Goal: Information Seeking & Learning: Check status

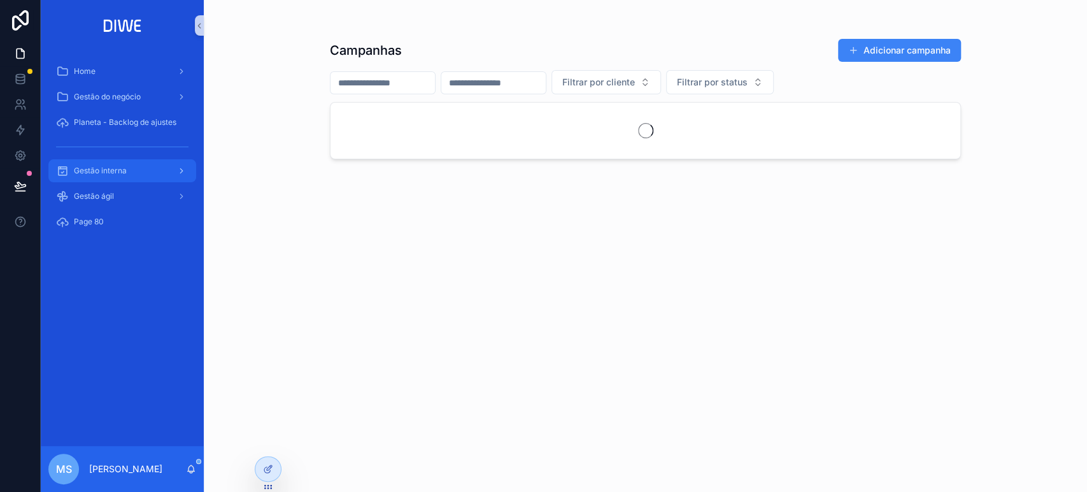
click at [124, 166] on span "Gestão interna" at bounding box center [100, 171] width 53 height 10
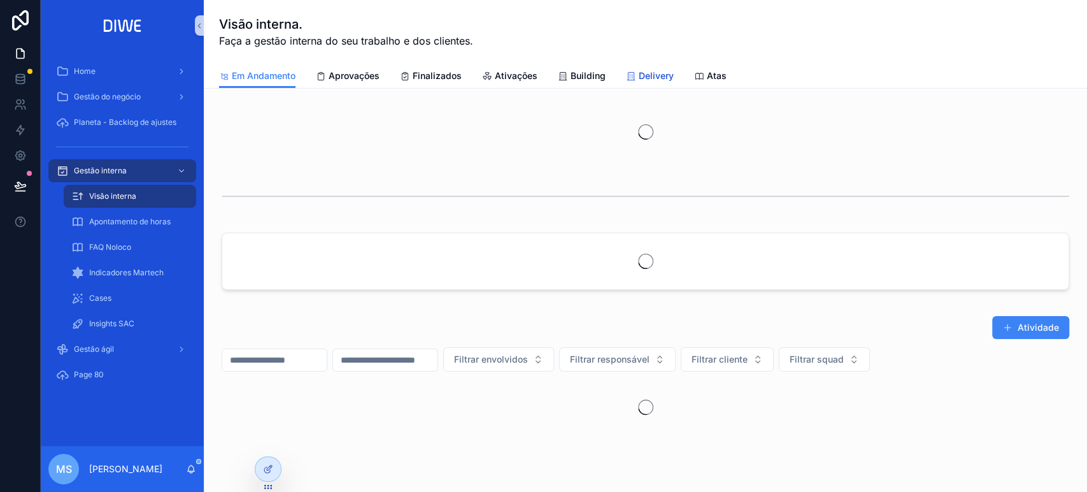
click at [658, 80] on span "Delivery" at bounding box center [656, 75] width 35 height 13
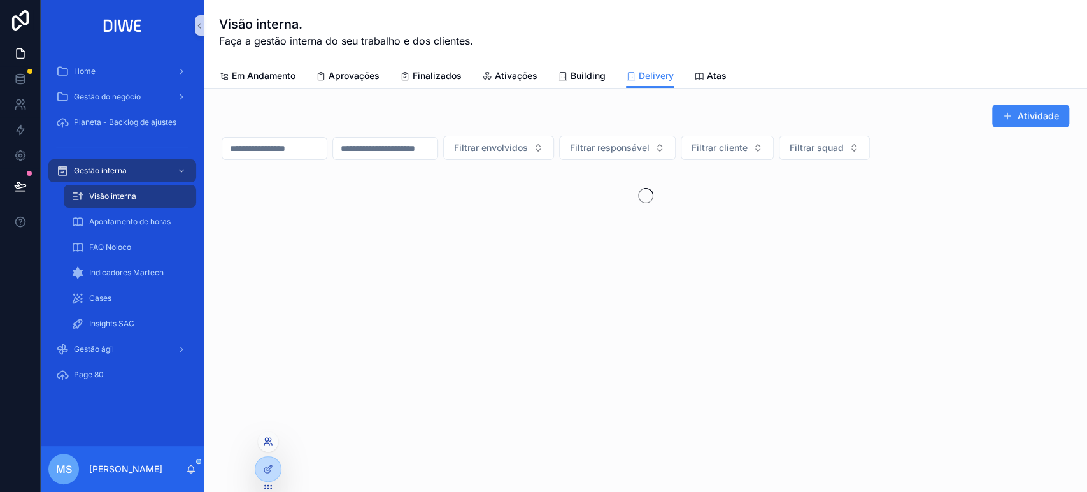
click at [266, 439] on icon at bounding box center [268, 441] width 10 height 10
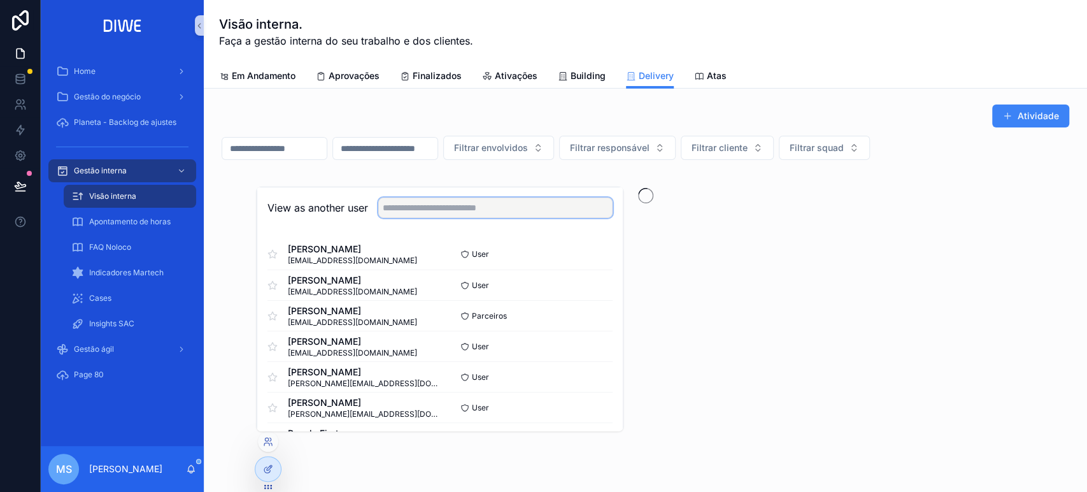
drag, startPoint x: 413, startPoint y: 205, endPoint x: 454, endPoint y: 226, distance: 46.4
click at [414, 205] on input "text" at bounding box center [495, 207] width 234 height 20
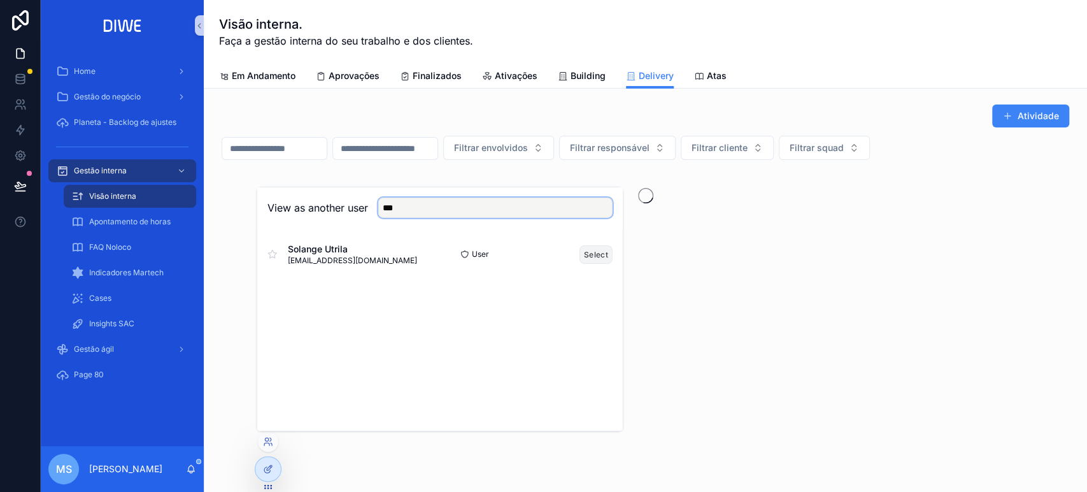
type input "***"
click at [597, 258] on button "Select" at bounding box center [595, 254] width 33 height 18
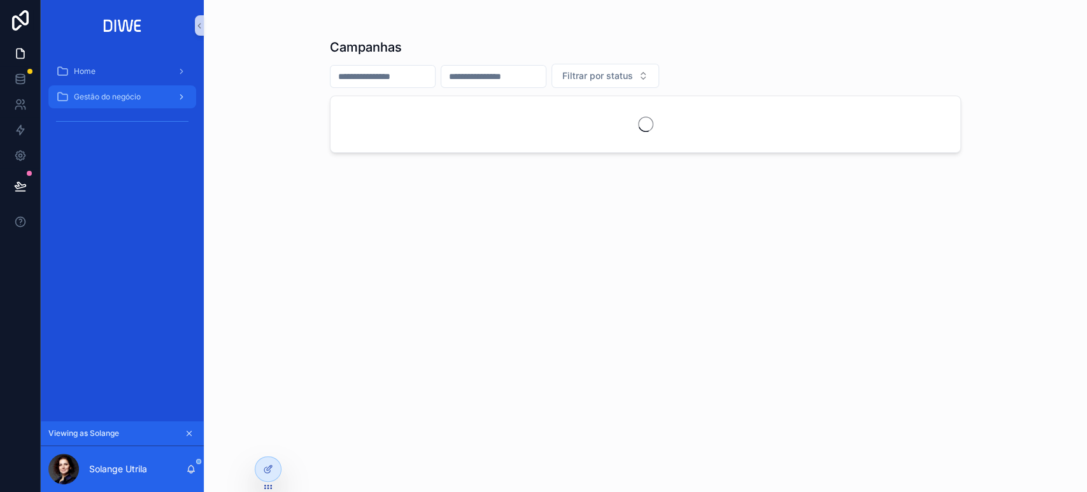
click at [140, 96] on span "Gestão do negócio" at bounding box center [107, 97] width 67 height 10
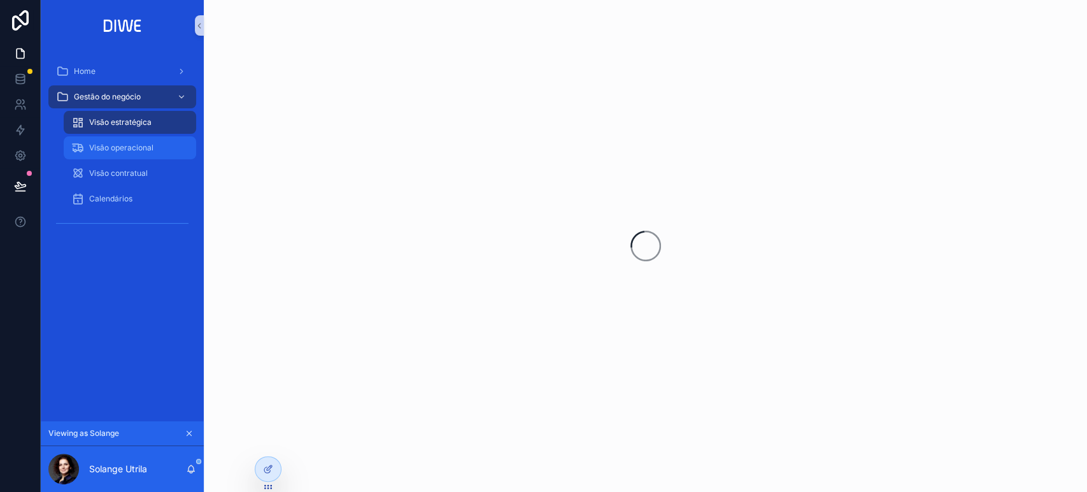
click at [152, 152] on span "Visão operacional" at bounding box center [121, 148] width 64 height 10
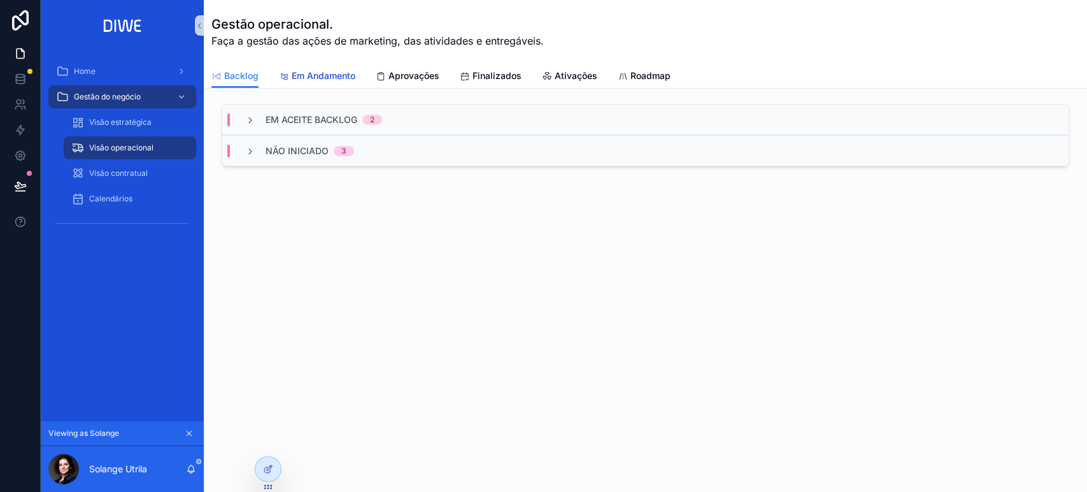
click at [326, 75] on span "Em Andamento" at bounding box center [324, 75] width 64 height 13
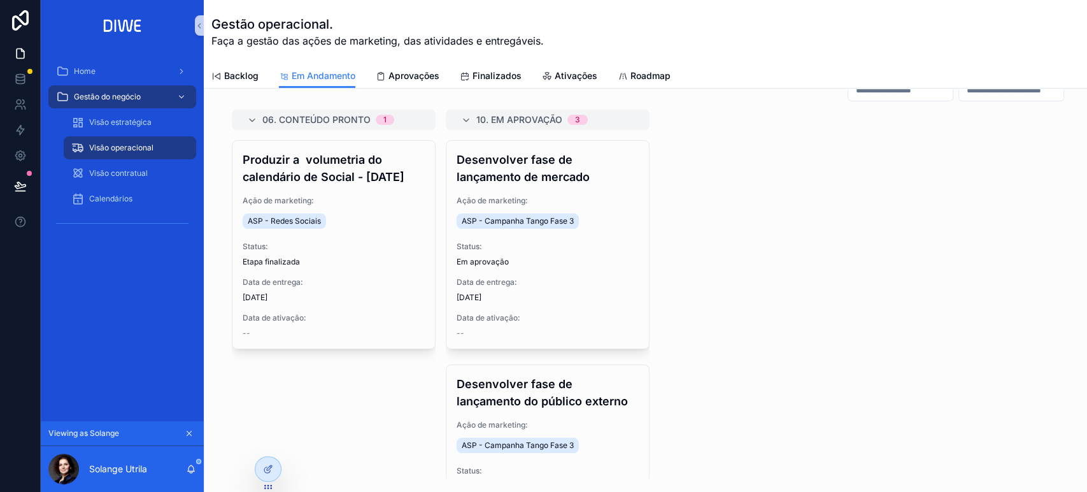
scroll to position [25, 0]
click at [191, 432] on icon "scrollable content" at bounding box center [189, 433] width 9 height 9
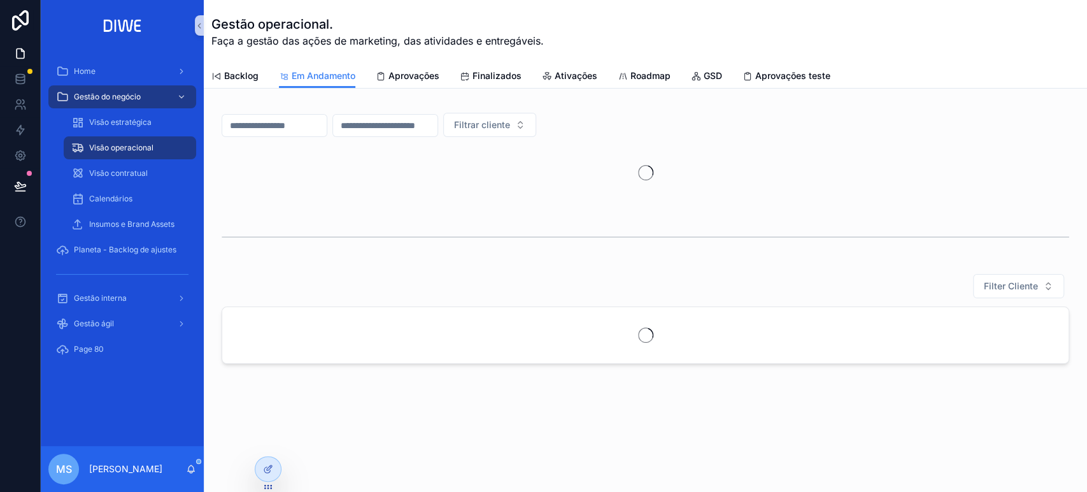
scroll to position [0, 0]
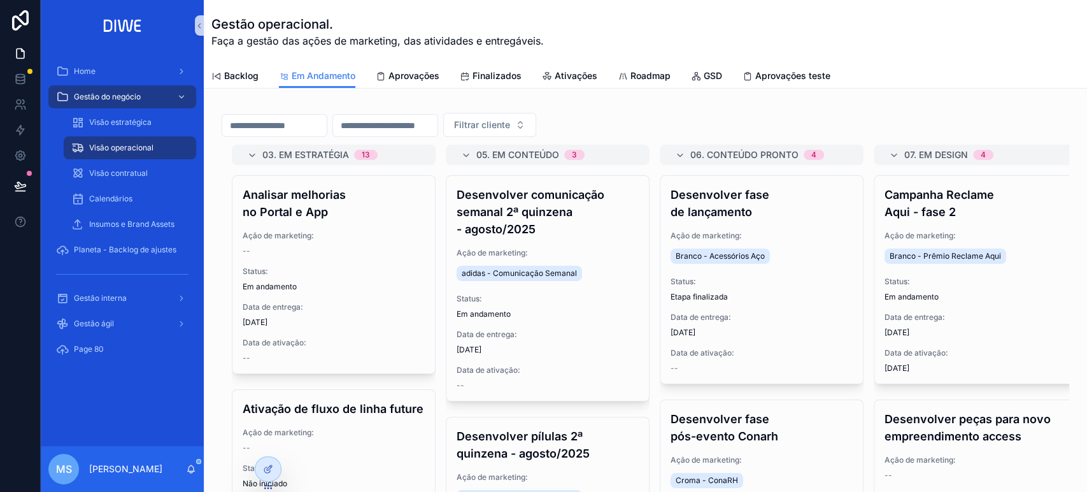
click at [114, 309] on div "Gestão interna" at bounding box center [122, 297] width 163 height 25
click at [115, 305] on div "Gestão interna" at bounding box center [122, 298] width 132 height 20
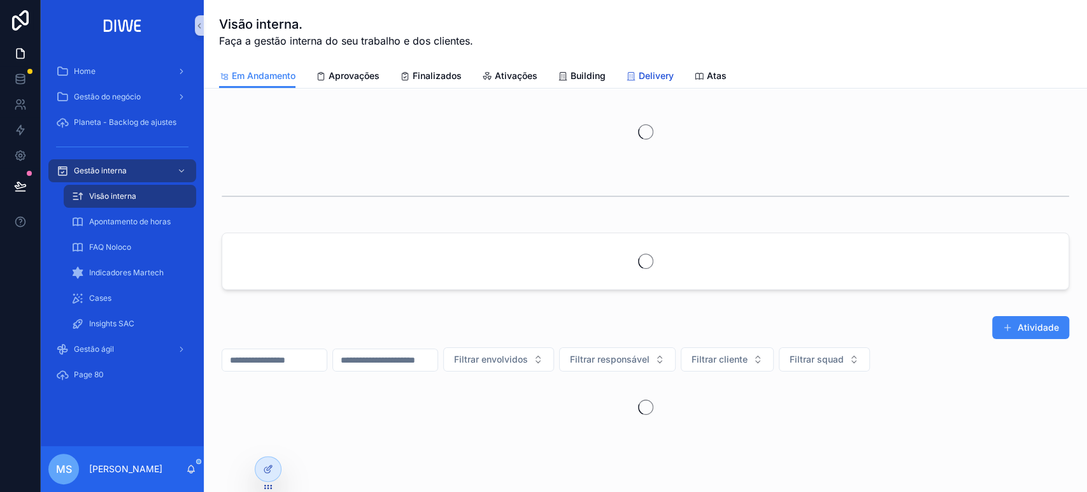
click at [646, 80] on span "Delivery" at bounding box center [656, 75] width 35 height 13
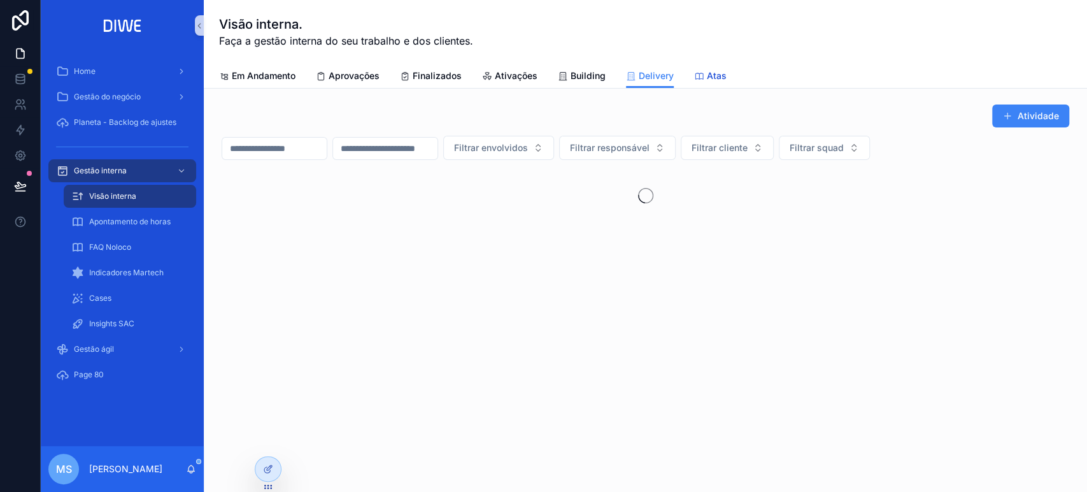
click at [708, 73] on span "Atas" at bounding box center [717, 75] width 20 height 13
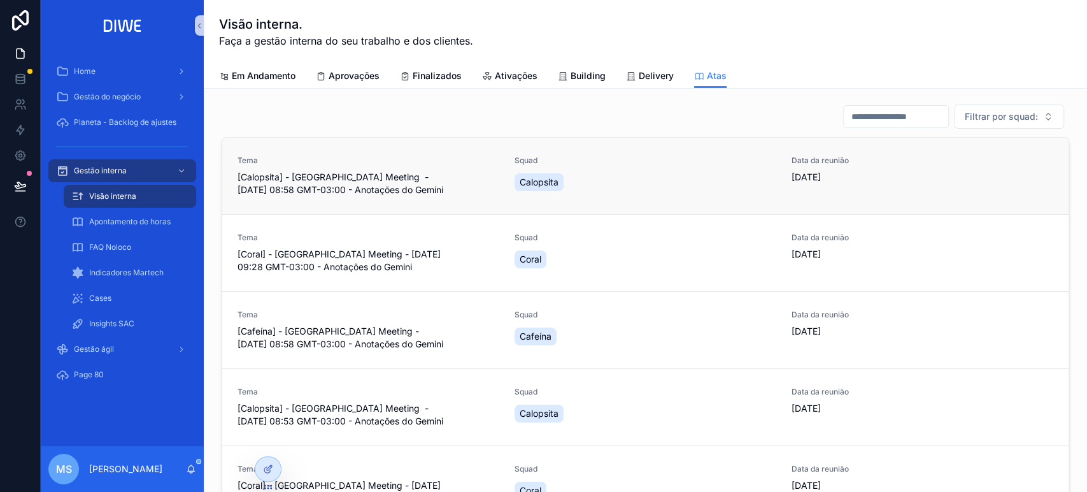
click at [704, 169] on div "Squad Calopsita" at bounding box center [646, 174] width 262 height 38
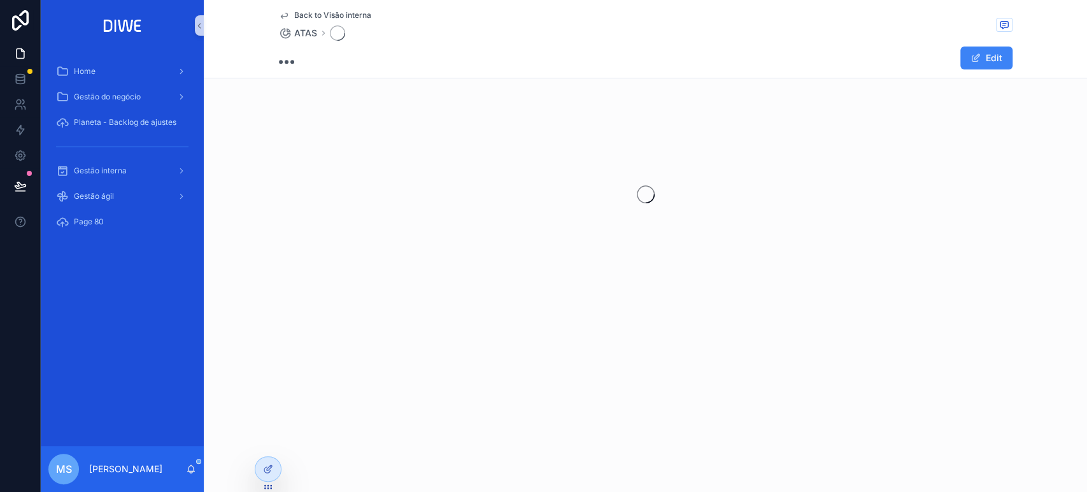
click at [675, 202] on div "scrollable content" at bounding box center [645, 194] width 883 height 201
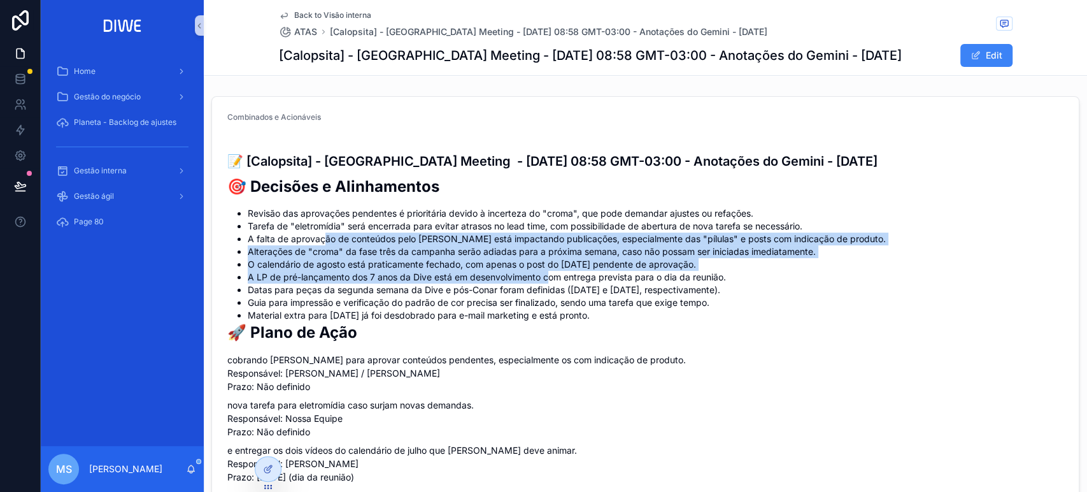
drag, startPoint x: 325, startPoint y: 234, endPoint x: 550, endPoint y: 277, distance: 228.8
click at [550, 277] on ul "Revisão das aprovações pendentes é prioritária devido à incerteza do "croma", q…" at bounding box center [645, 264] width 836 height 115
click at [550, 277] on li "A LP de pré-lançamento dos 7 anos da Dive está em desenvolvimento com entrega p…" at bounding box center [656, 277] width 816 height 13
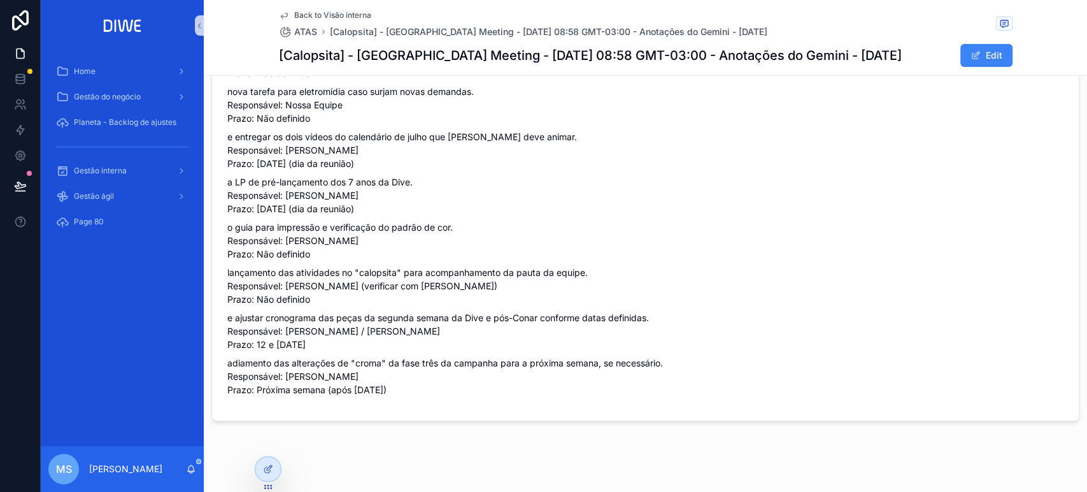
scroll to position [312, 0]
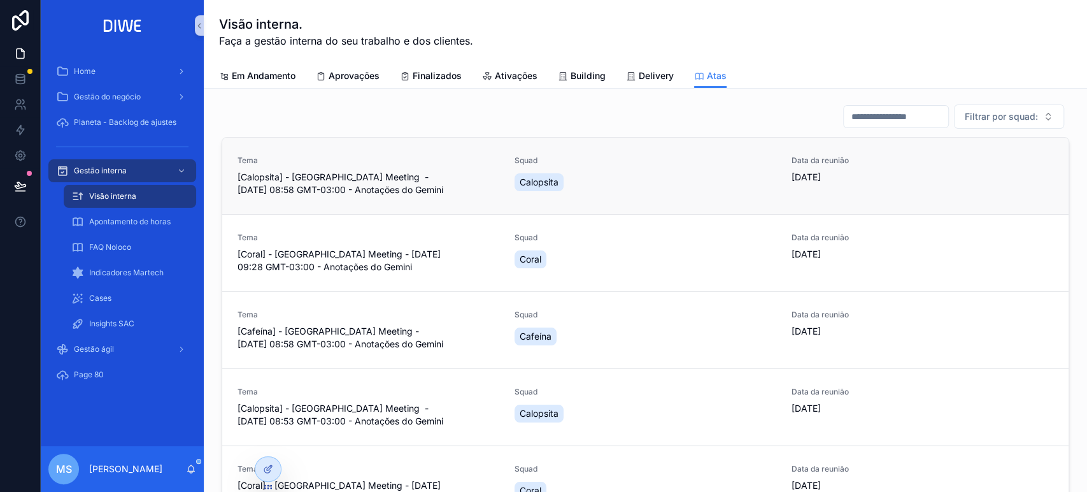
click at [608, 179] on div "Calopsita" at bounding box center [646, 182] width 262 height 23
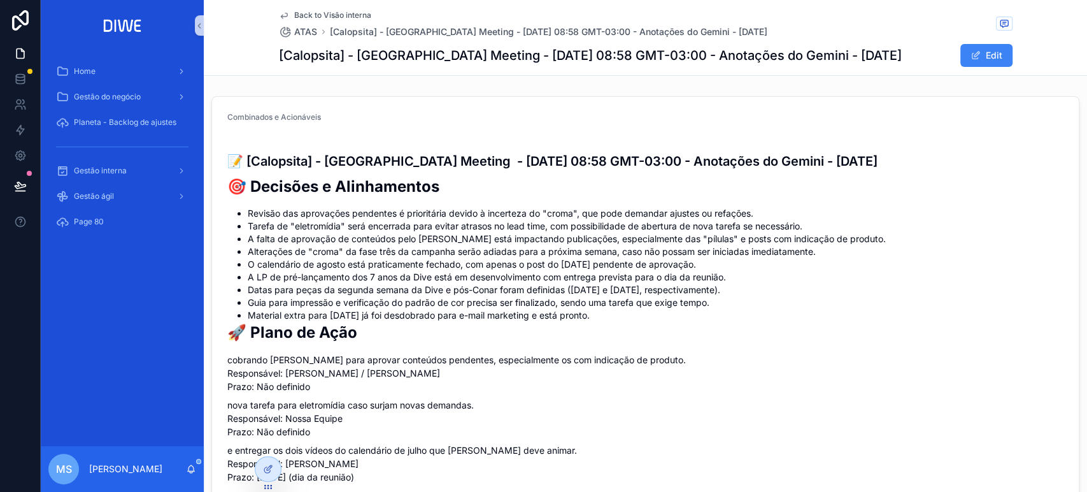
click at [294, 13] on span "Back to Visão interna" at bounding box center [332, 15] width 77 height 10
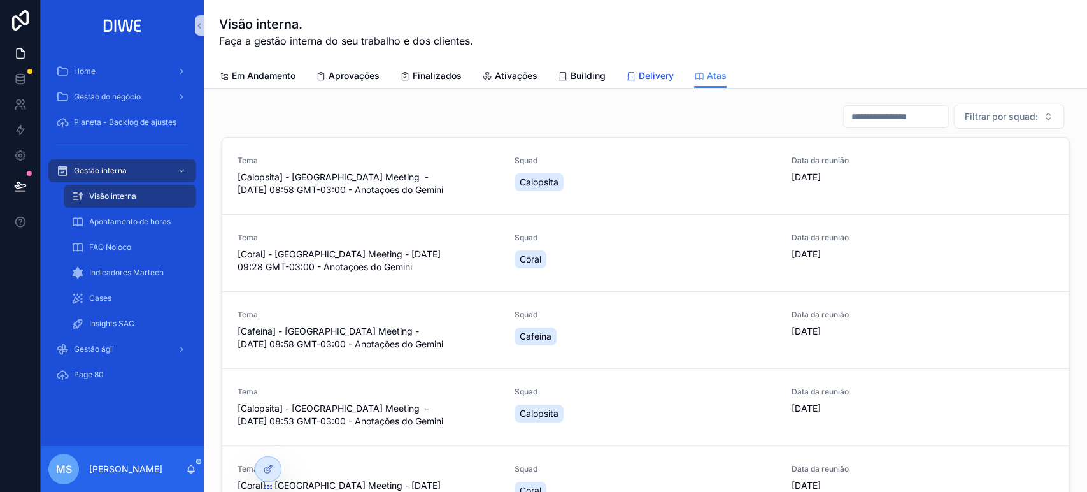
click at [642, 80] on span "Delivery" at bounding box center [656, 75] width 35 height 13
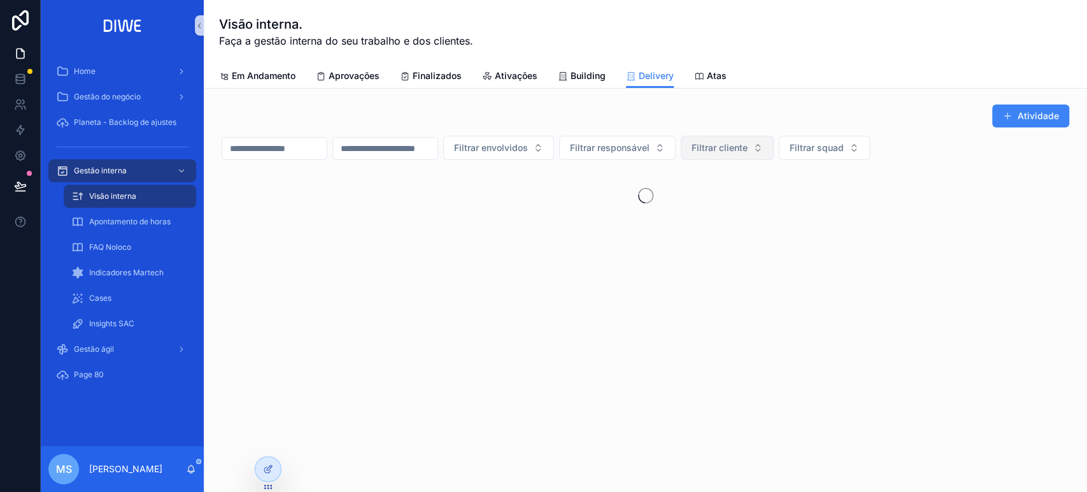
click at [748, 148] on span "Filtrar cliente" at bounding box center [720, 147] width 56 height 13
type input "***"
click at [765, 196] on div "ASP" at bounding box center [790, 198] width 153 height 20
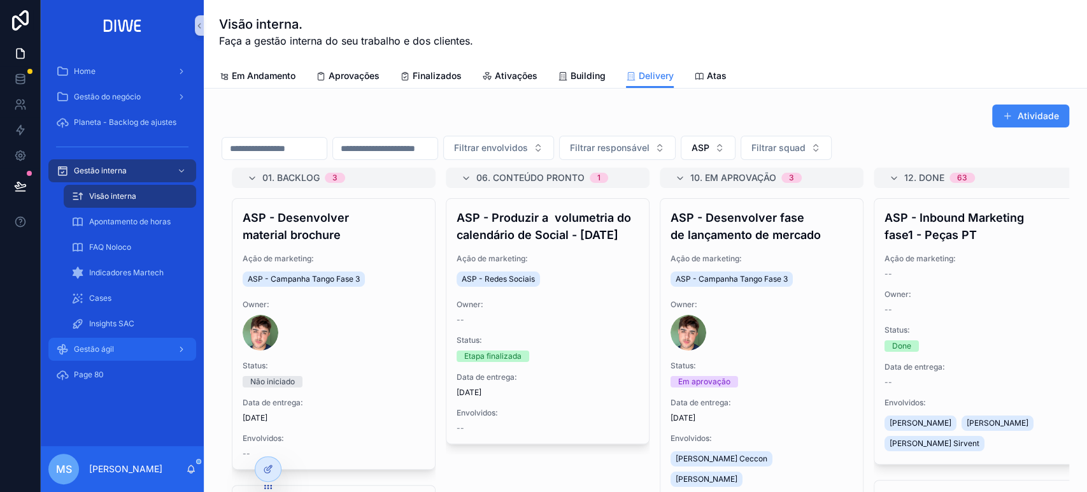
click at [113, 355] on div "Gestão ágil" at bounding box center [122, 349] width 132 height 20
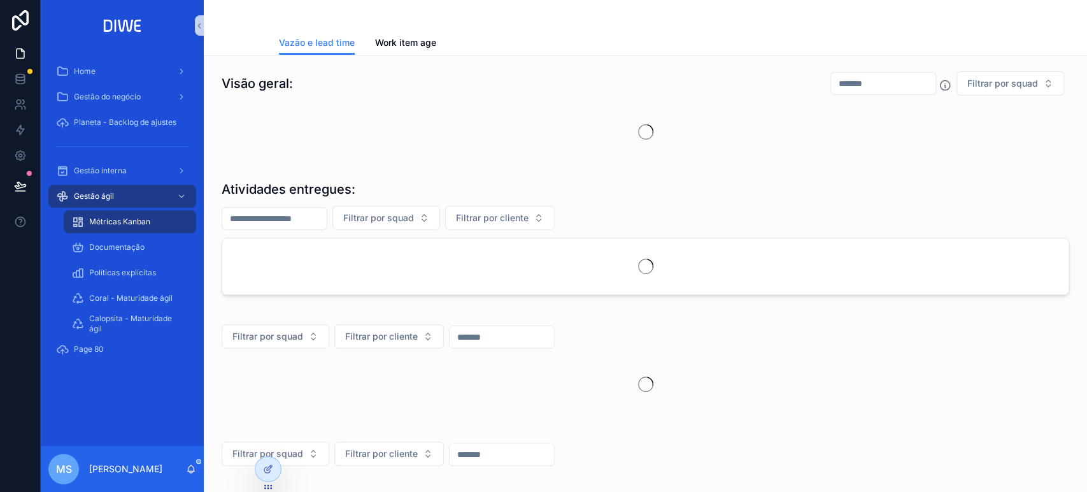
click at [874, 90] on input "scrollable content" at bounding box center [883, 84] width 104 height 18
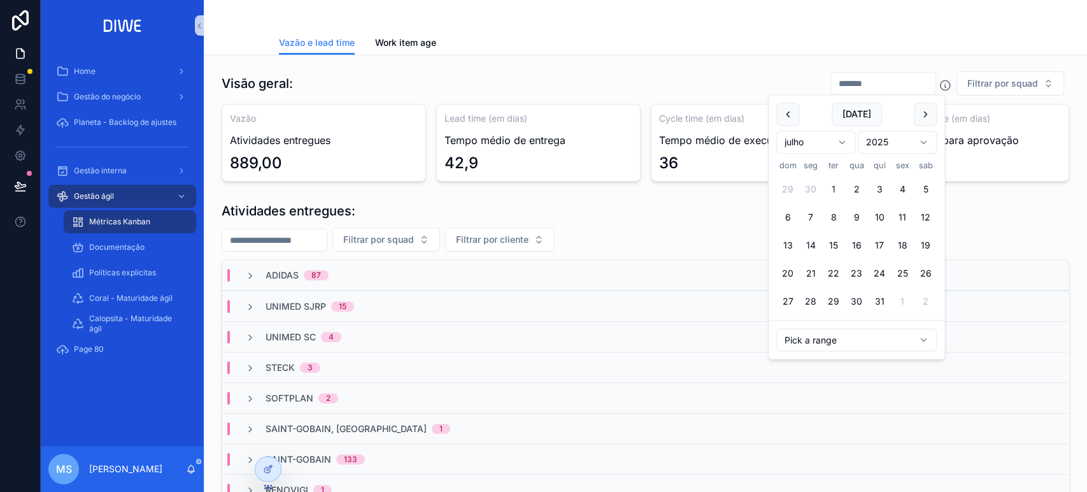
click at [832, 182] on button "1" at bounding box center [833, 189] width 23 height 23
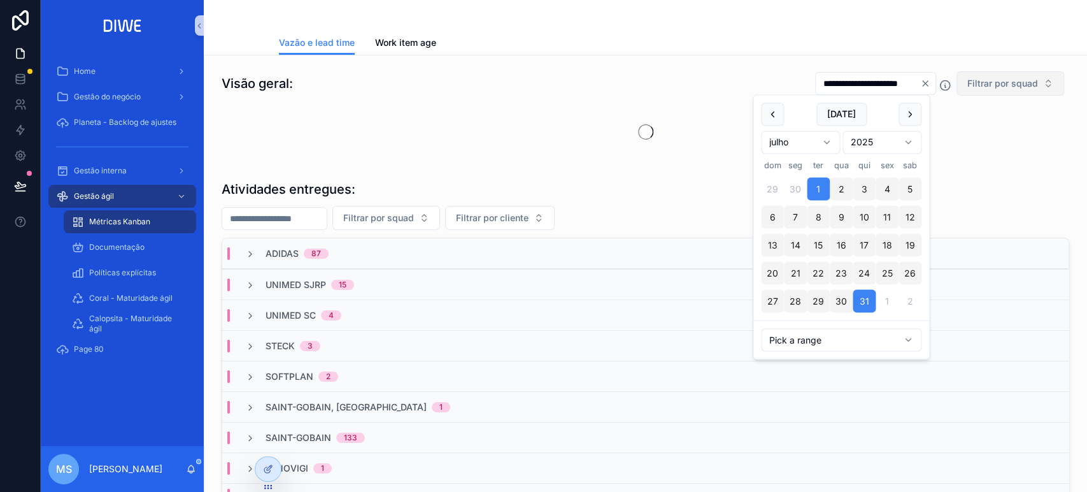
click at [979, 80] on span "Filtrar por squad" at bounding box center [1002, 83] width 71 height 13
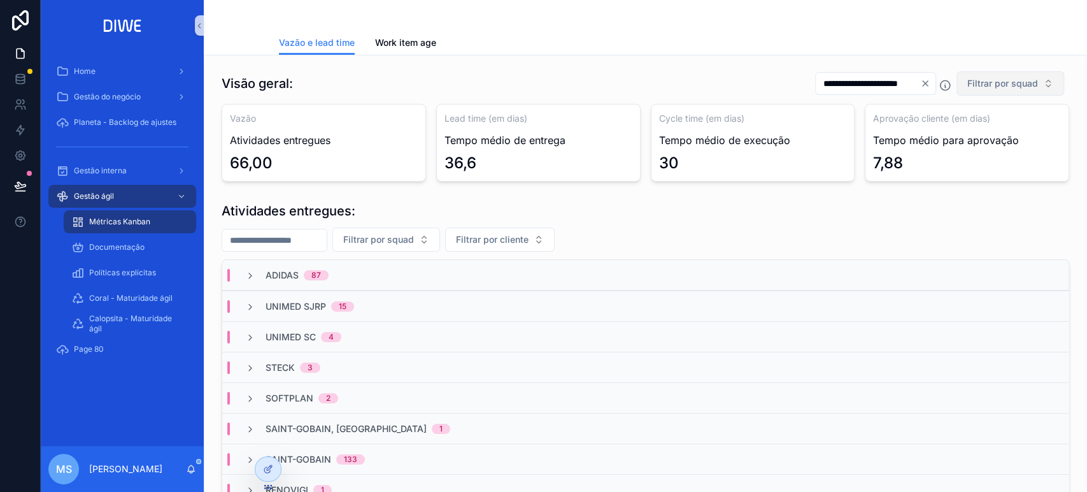
click at [981, 83] on span "Filtrar por squad" at bounding box center [1002, 83] width 71 height 13
click at [969, 217] on div "Coral" at bounding box center [999, 216] width 153 height 20
click at [891, 89] on input "**********" at bounding box center [931, 84] width 104 height 18
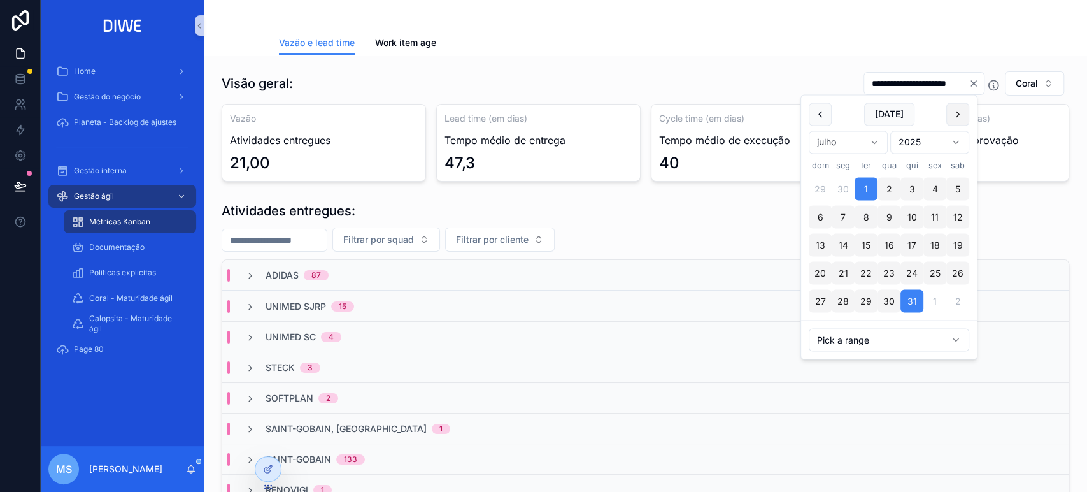
click at [963, 111] on button "scrollable content" at bounding box center [957, 114] width 23 height 23
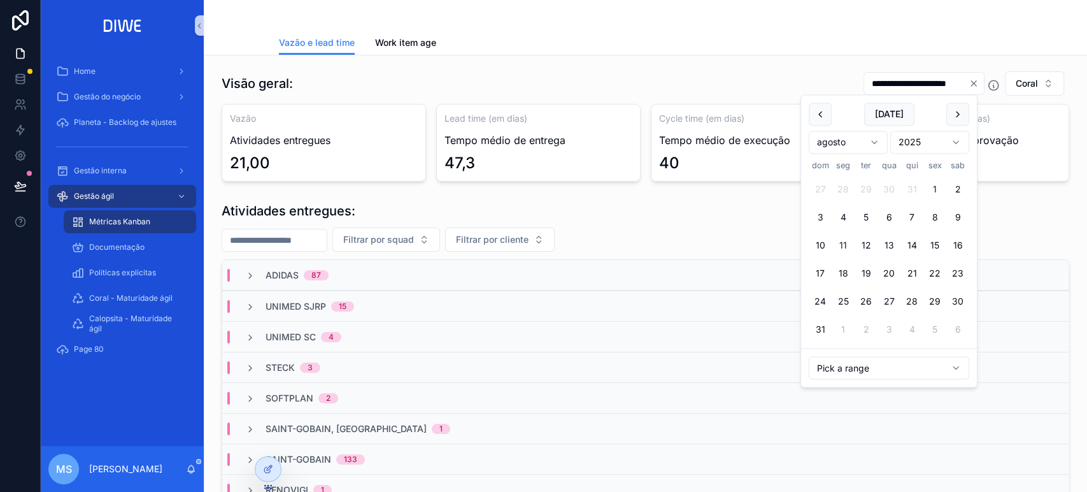
click at [930, 188] on button "1" at bounding box center [934, 189] width 23 height 23
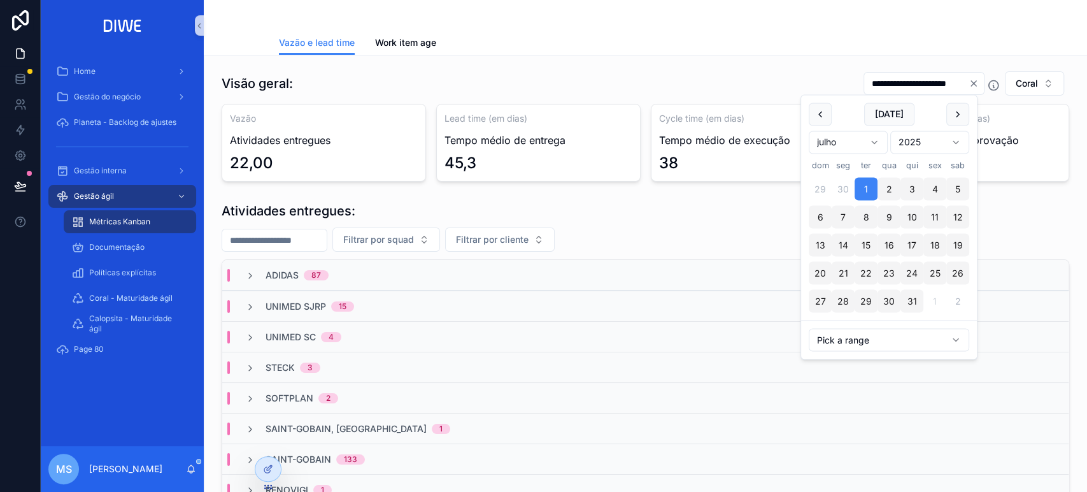
click at [937, 215] on button "11" at bounding box center [934, 217] width 23 height 23
click at [956, 121] on button "scrollable content" at bounding box center [957, 114] width 23 height 23
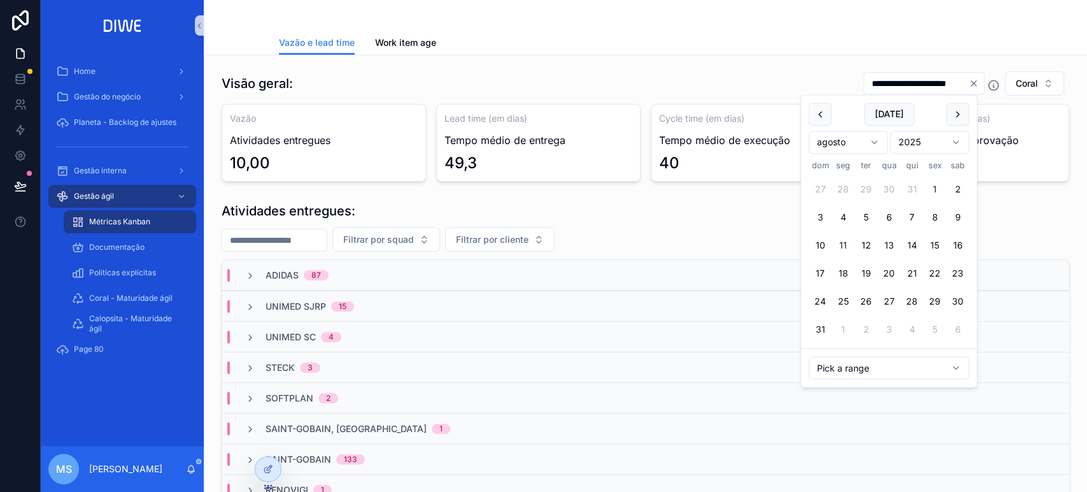
click at [934, 187] on button "1" at bounding box center [934, 189] width 23 height 23
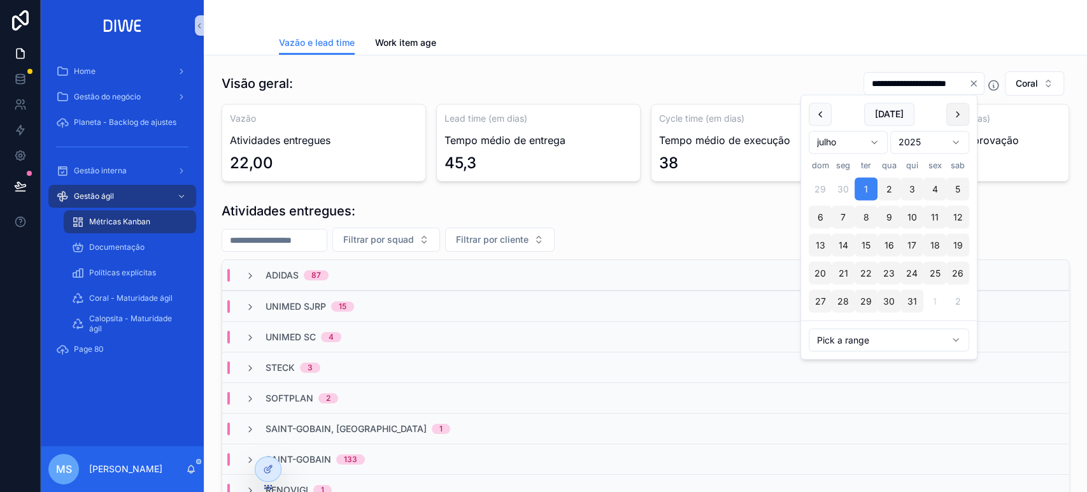
click at [958, 120] on button "scrollable content" at bounding box center [957, 114] width 23 height 23
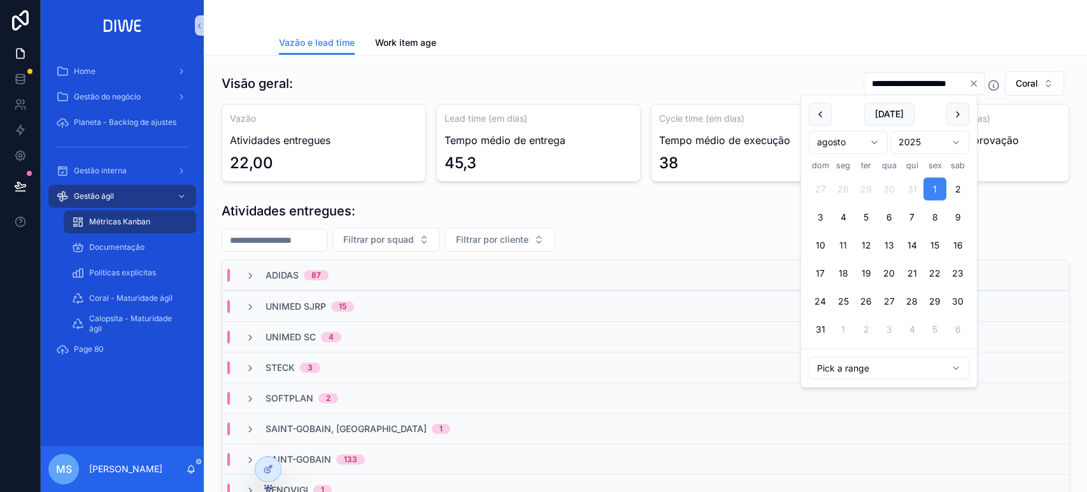
click at [842, 243] on button "11" at bounding box center [843, 245] width 23 height 23
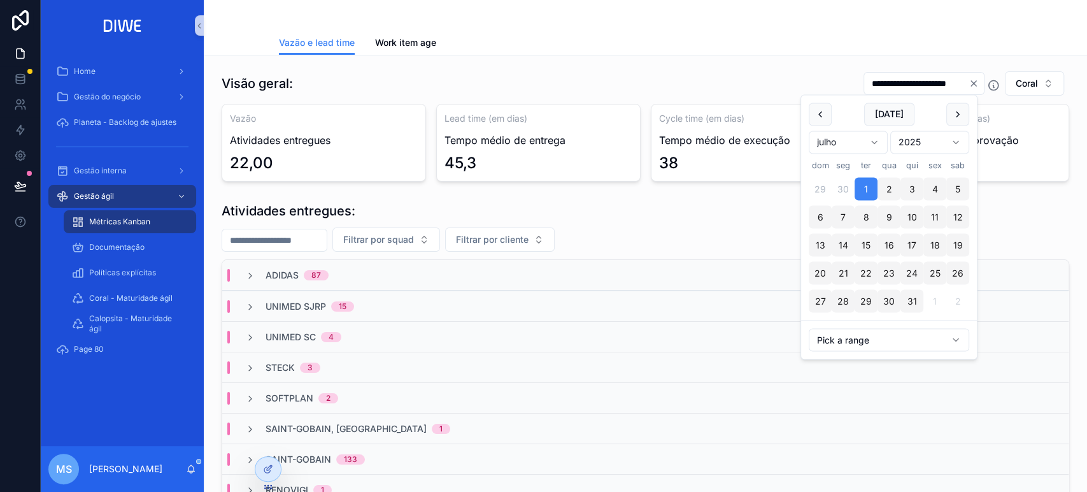
click at [872, 139] on html "**********" at bounding box center [543, 246] width 1087 height 492
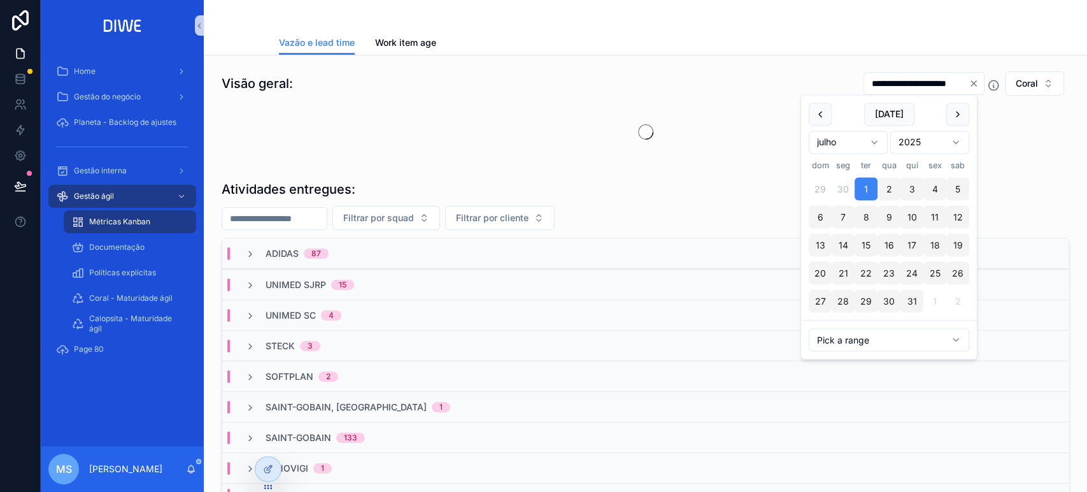
click at [879, 90] on input "**********" at bounding box center [916, 84] width 104 height 18
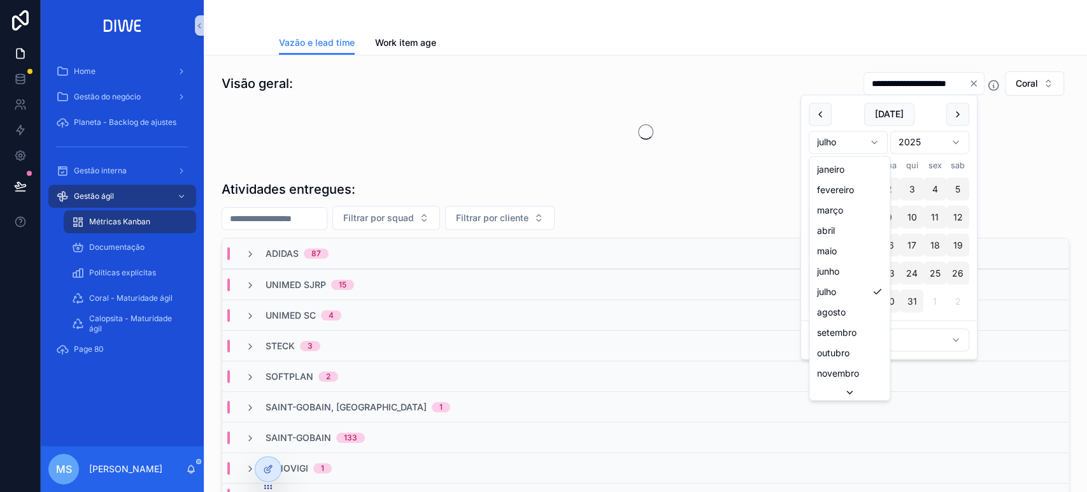
click at [836, 149] on html "**********" at bounding box center [543, 246] width 1087 height 492
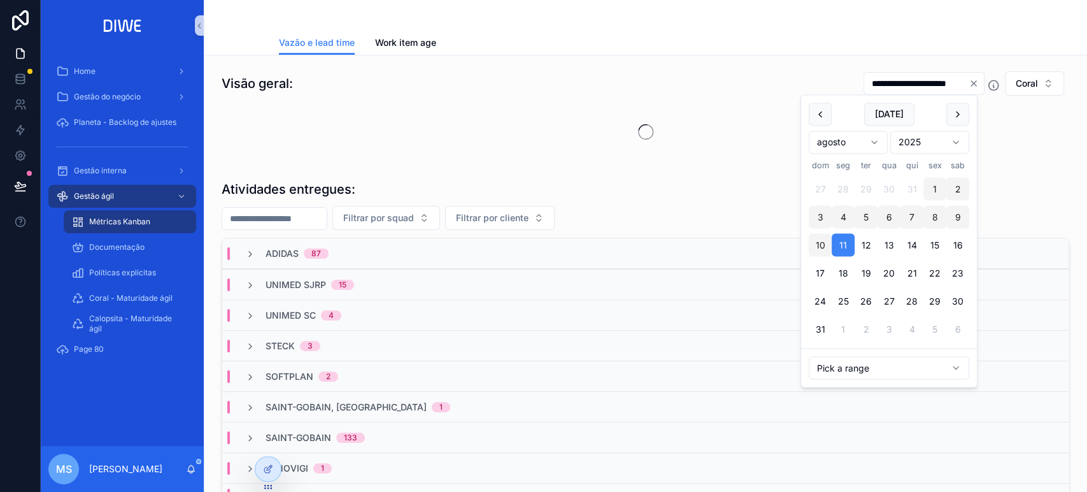
click at [1002, 153] on div "scrollable content" at bounding box center [646, 132] width 848 height 56
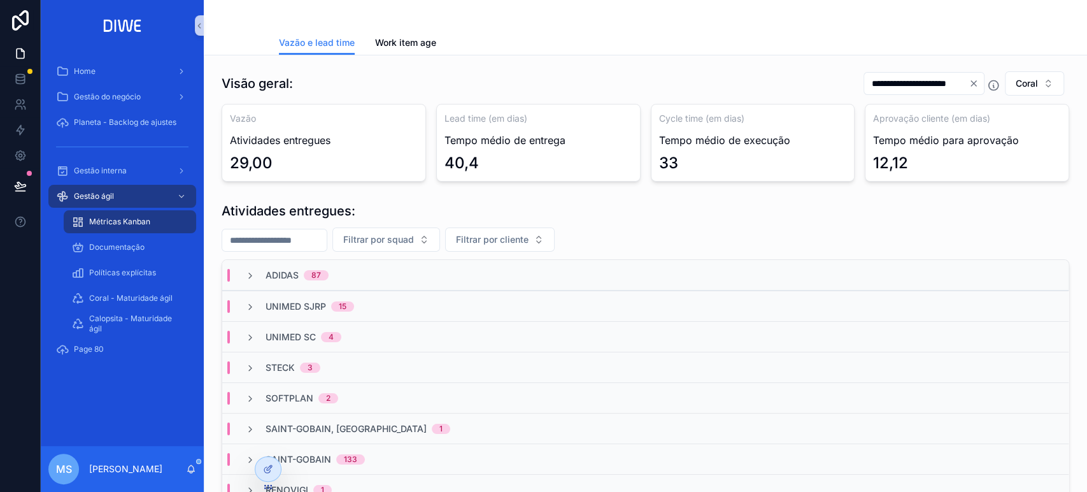
click at [904, 88] on input "**********" at bounding box center [916, 84] width 104 height 18
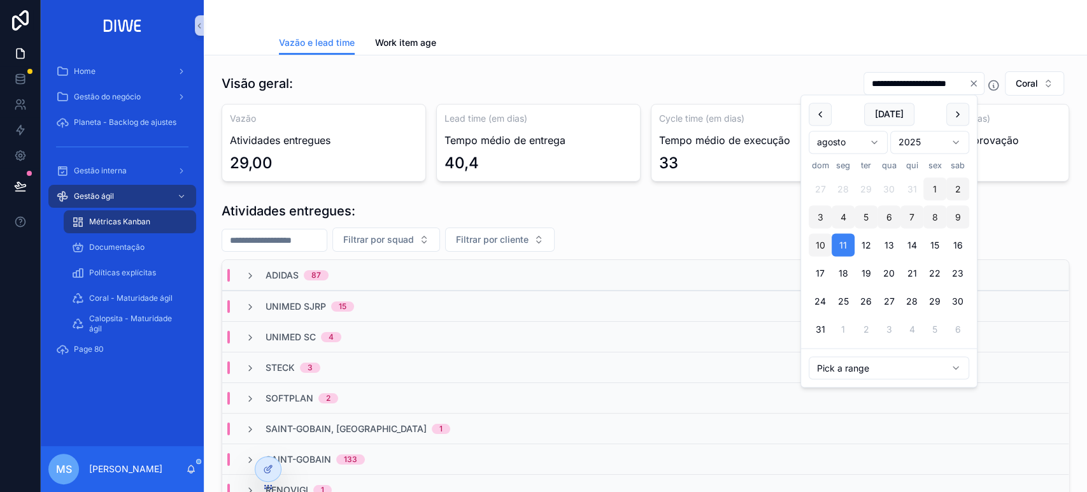
click at [935, 182] on button "1" at bounding box center [934, 189] width 23 height 23
click at [819, 115] on button "scrollable content" at bounding box center [820, 114] width 23 height 23
click at [930, 187] on button "1" at bounding box center [934, 189] width 23 height 23
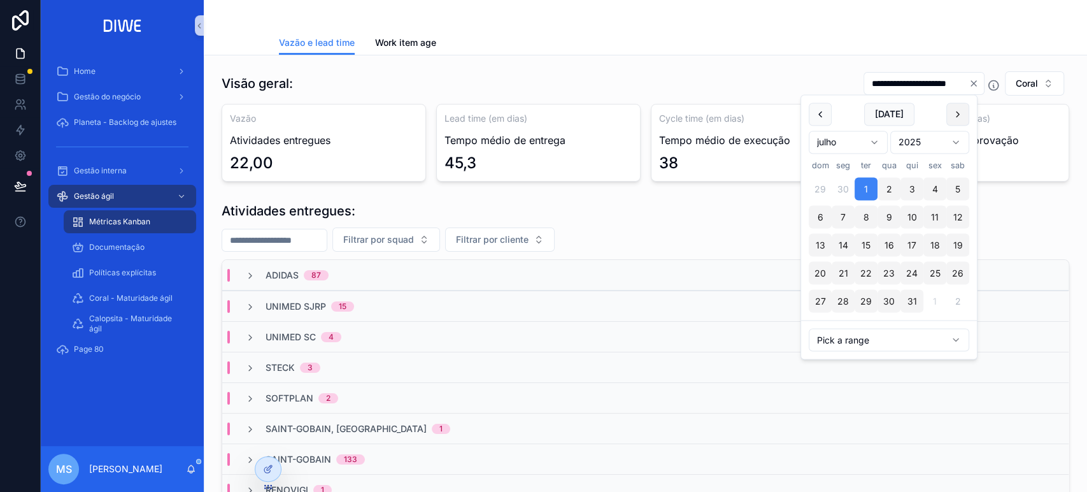
click at [960, 105] on button "scrollable content" at bounding box center [957, 114] width 23 height 23
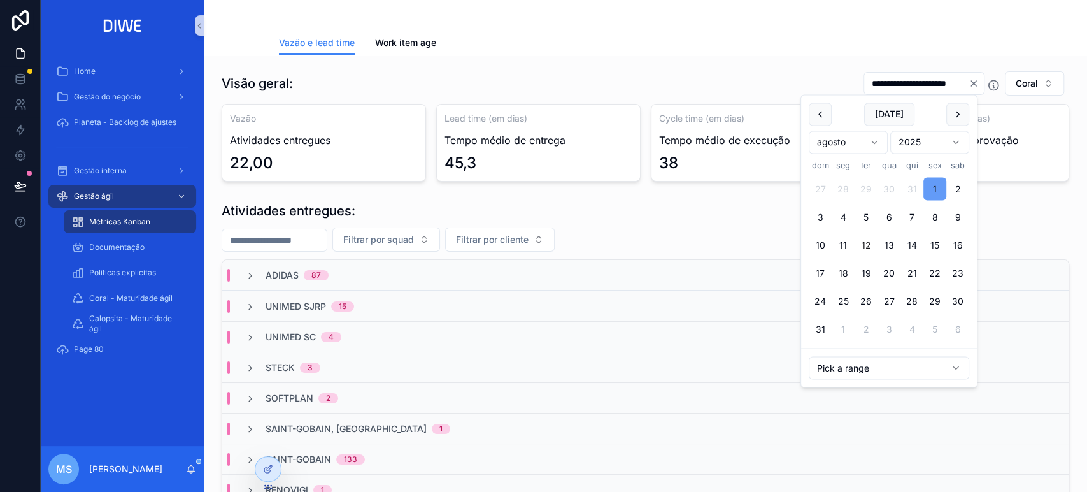
click at [936, 185] on button "1" at bounding box center [934, 189] width 23 height 23
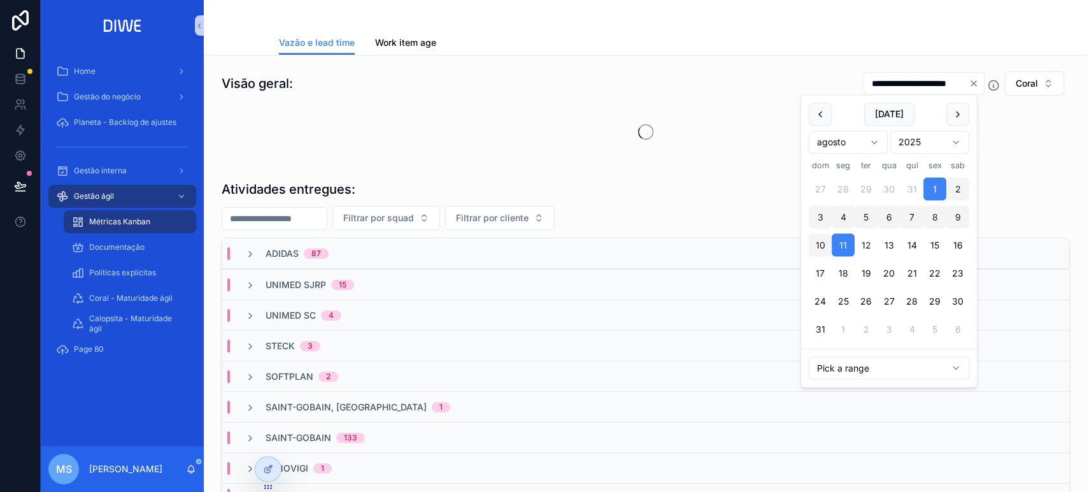
click at [1044, 227] on div "Filtrar por squad Filtrar por cliente" at bounding box center [646, 218] width 848 height 24
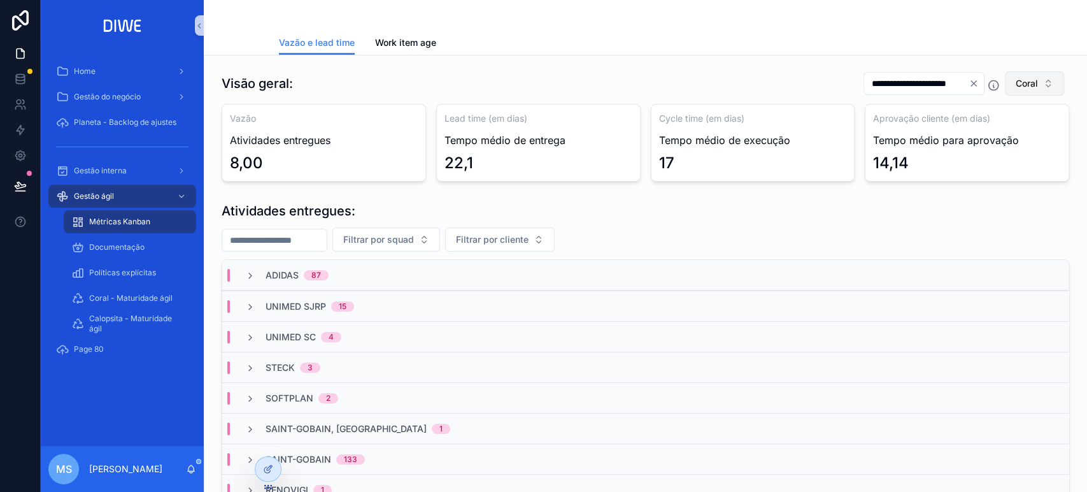
click at [1030, 90] on button "Coral" at bounding box center [1034, 83] width 59 height 24
drag, startPoint x: 974, startPoint y: 159, endPoint x: 979, endPoint y: 257, distance: 98.2
click at [979, 257] on div "None Calopsita DIWE - Gestão interna Growth Cafeína Coral Calopsita" at bounding box center [1007, 195] width 153 height 143
click at [979, 257] on div "Calopsita" at bounding box center [1007, 256] width 153 height 20
click at [894, 96] on div "**********" at bounding box center [646, 126] width 848 height 111
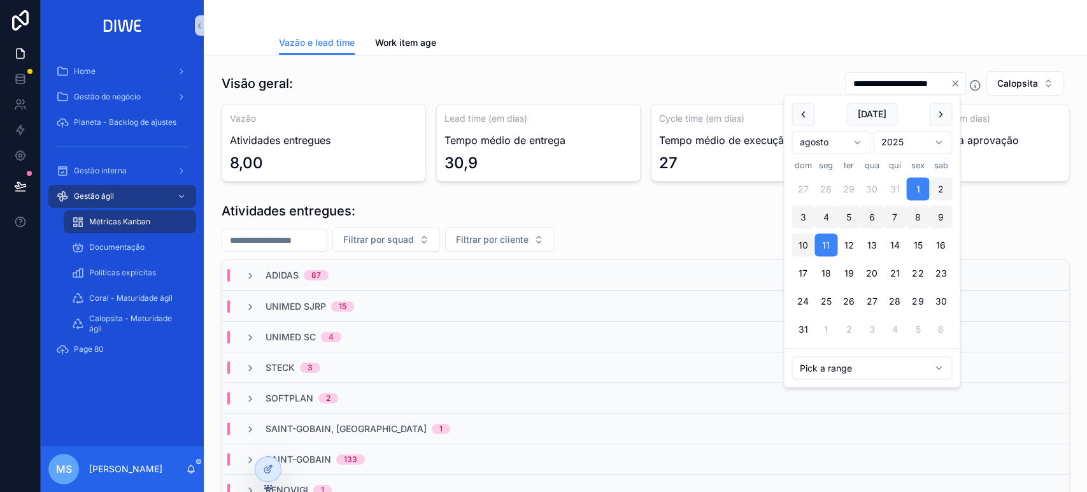
click at [895, 89] on input "**********" at bounding box center [898, 84] width 104 height 18
click at [802, 115] on button "scrollable content" at bounding box center [802, 114] width 23 height 23
click at [852, 180] on button "1" at bounding box center [848, 189] width 23 height 23
type input "**********"
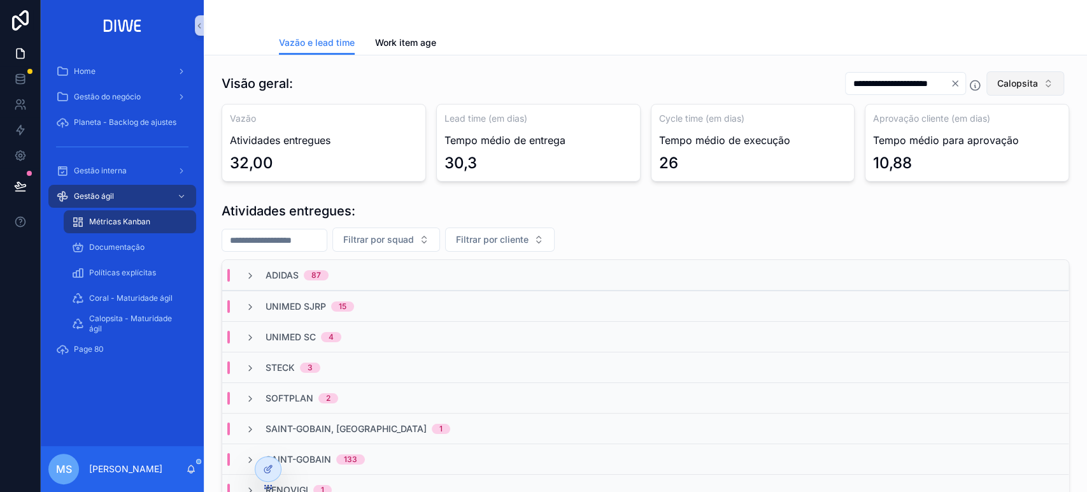
click at [1007, 83] on span "Calopsita" at bounding box center [1017, 83] width 41 height 13
click at [967, 236] on div "Coral" at bounding box center [1007, 236] width 153 height 20
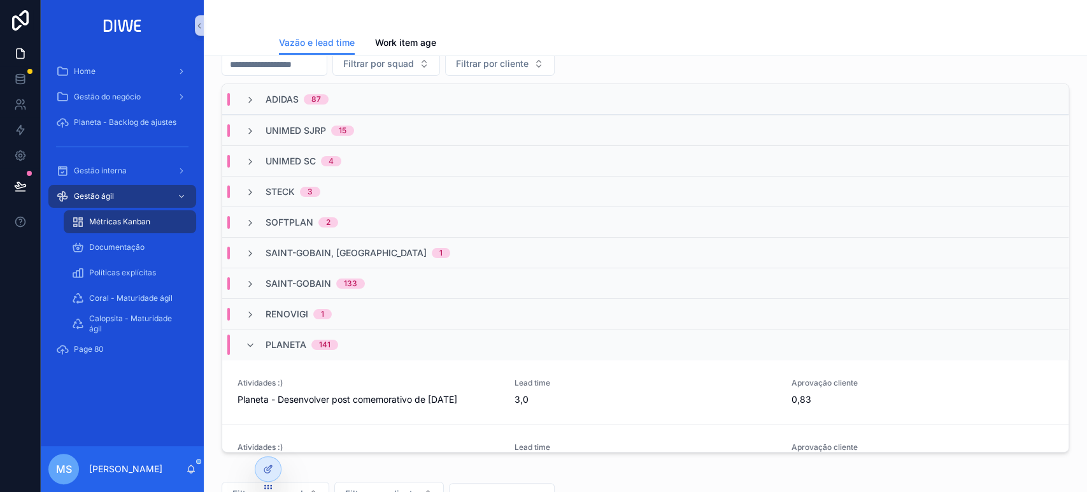
scroll to position [132, 0]
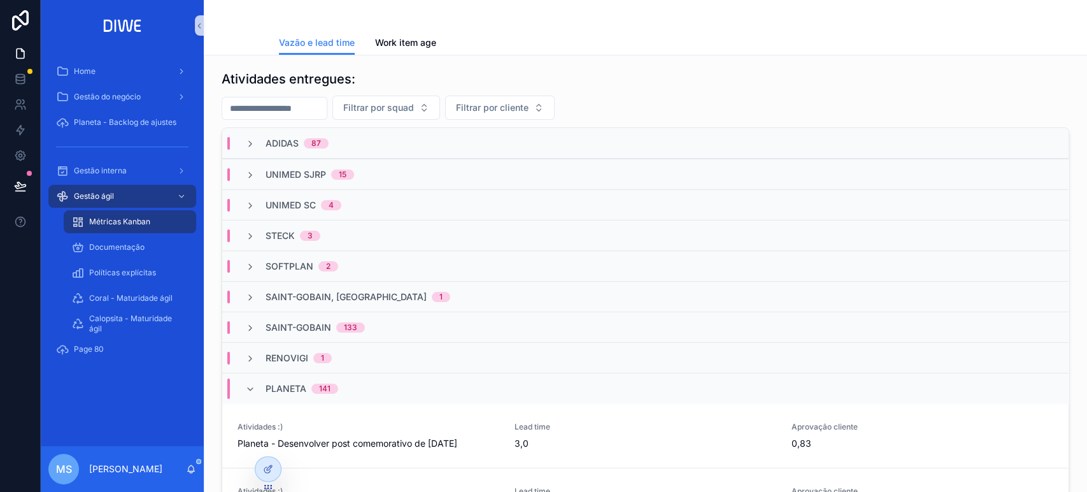
click at [346, 128] on div "adidas 87" at bounding box center [645, 143] width 846 height 31
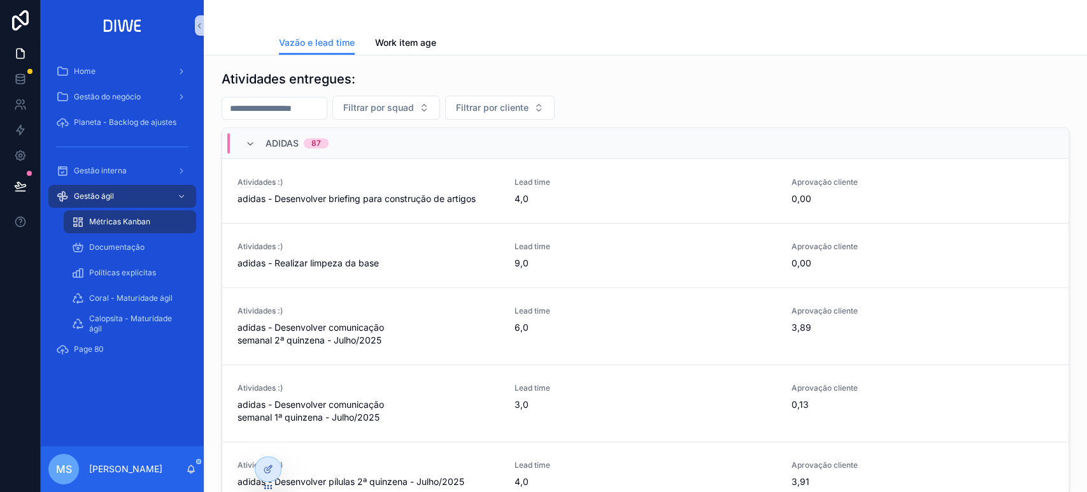
click at [349, 138] on div "adidas 87" at bounding box center [645, 143] width 846 height 31
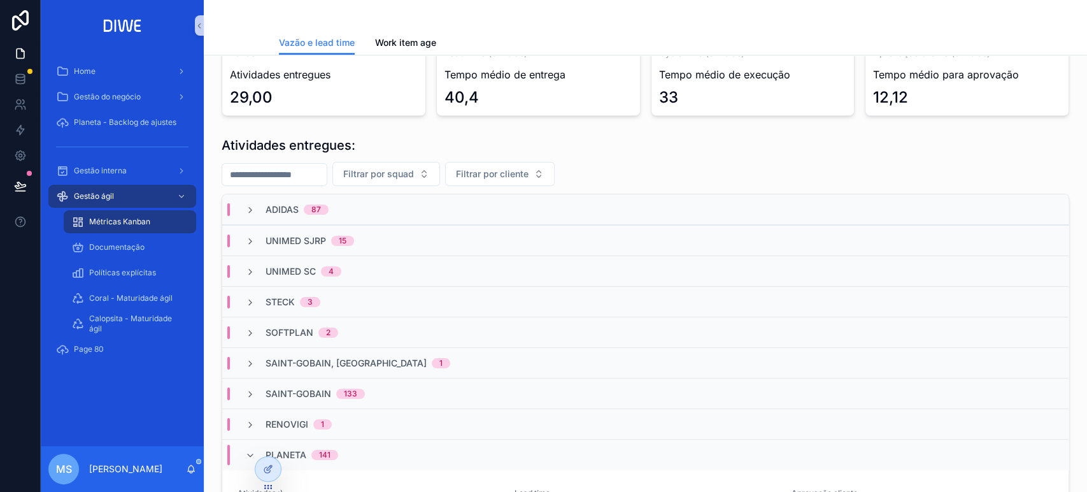
scroll to position [0, 0]
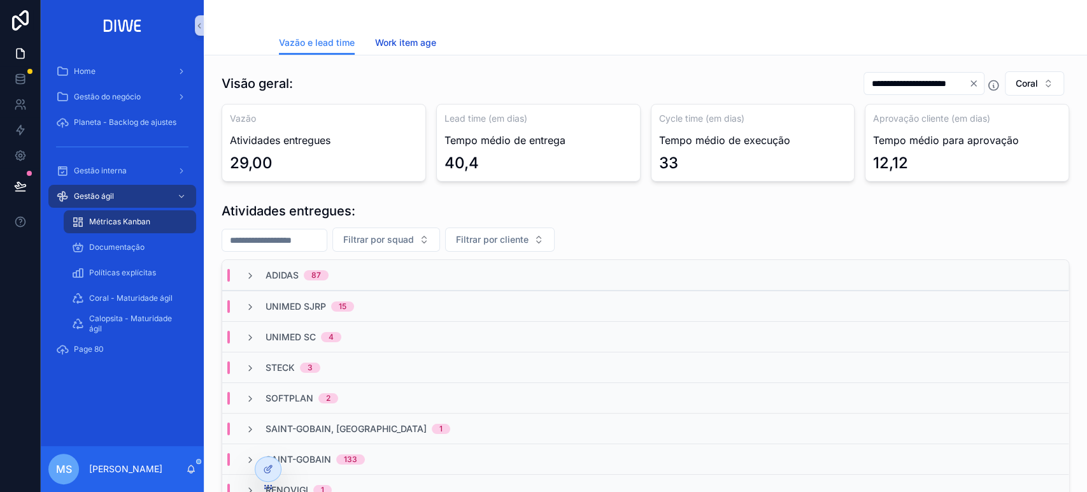
click at [429, 47] on span "Work item age" at bounding box center [405, 42] width 61 height 13
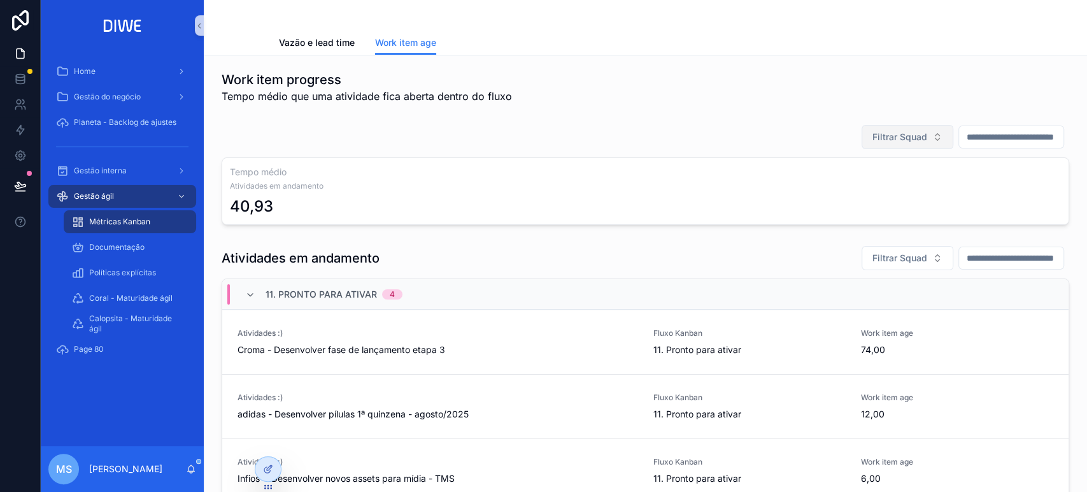
click at [874, 138] on span "Filtrar Squad" at bounding box center [899, 137] width 55 height 13
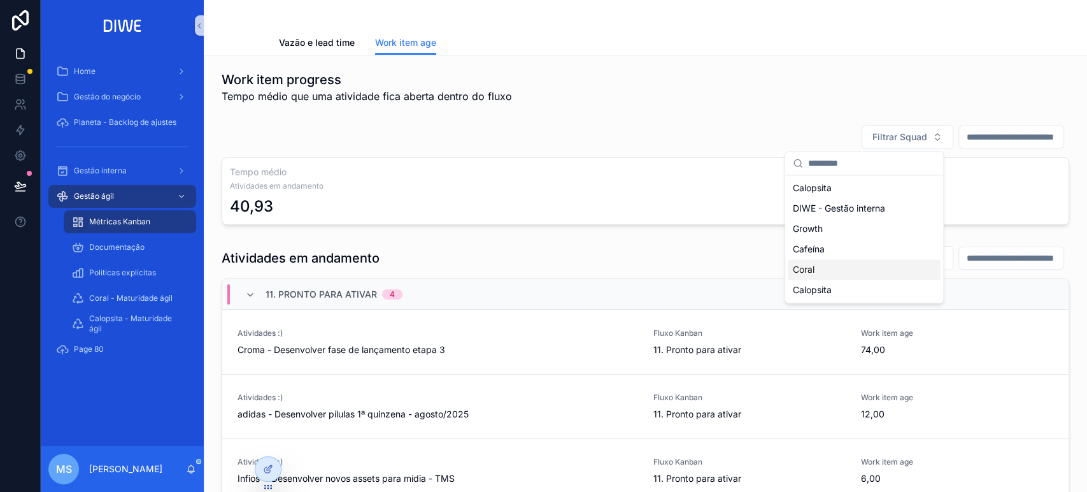
click at [837, 267] on div "Coral" at bounding box center [864, 269] width 153 height 20
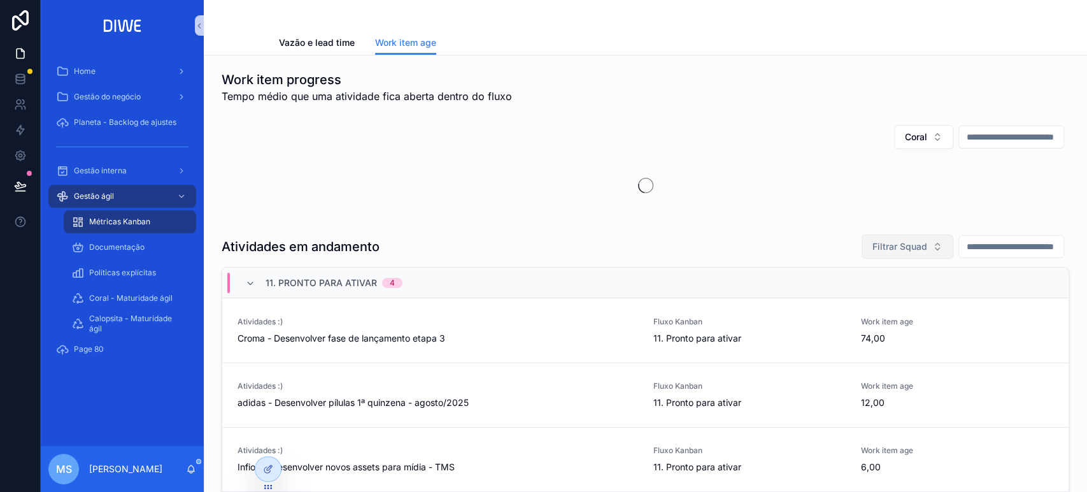
click at [870, 255] on button "Filtrar Squad" at bounding box center [908, 246] width 92 height 24
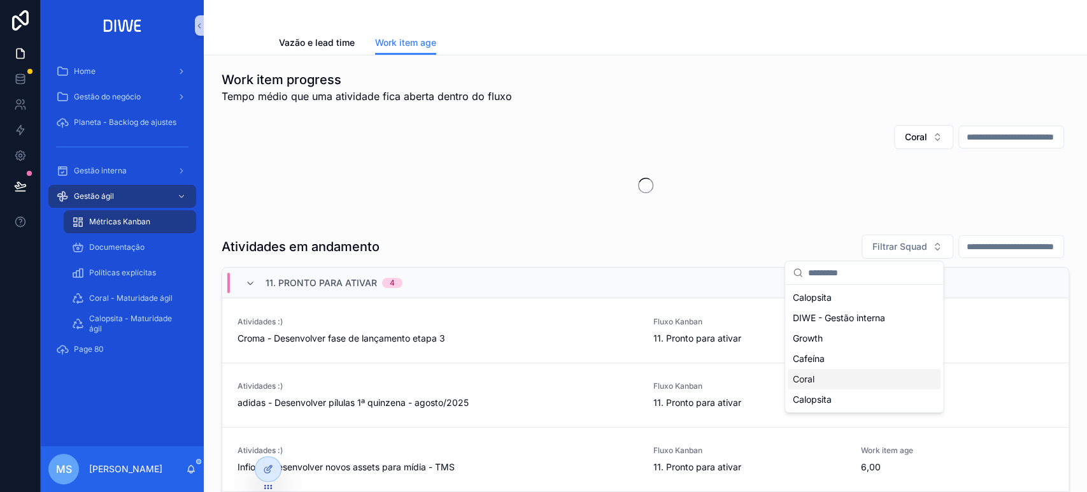
click at [830, 378] on div "Coral" at bounding box center [864, 379] width 153 height 20
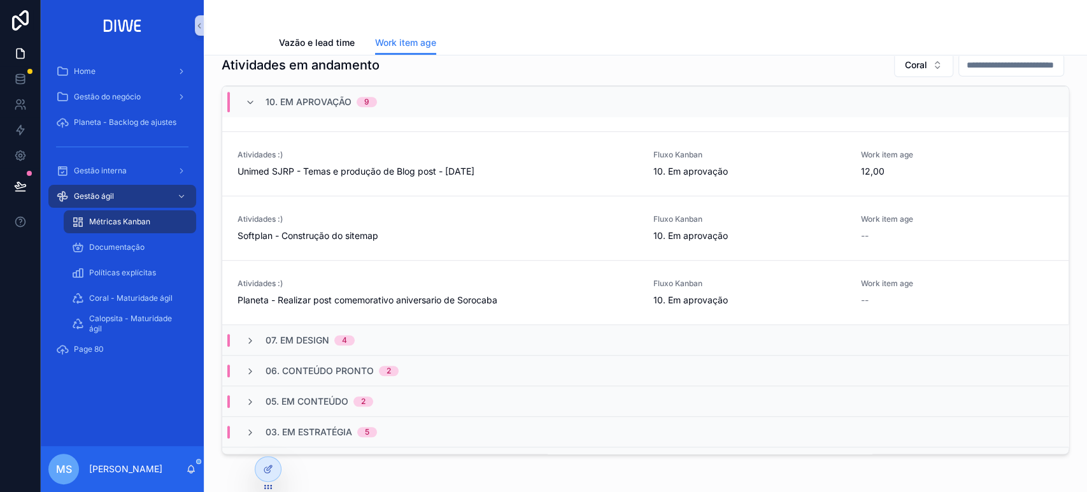
scroll to position [488, 0]
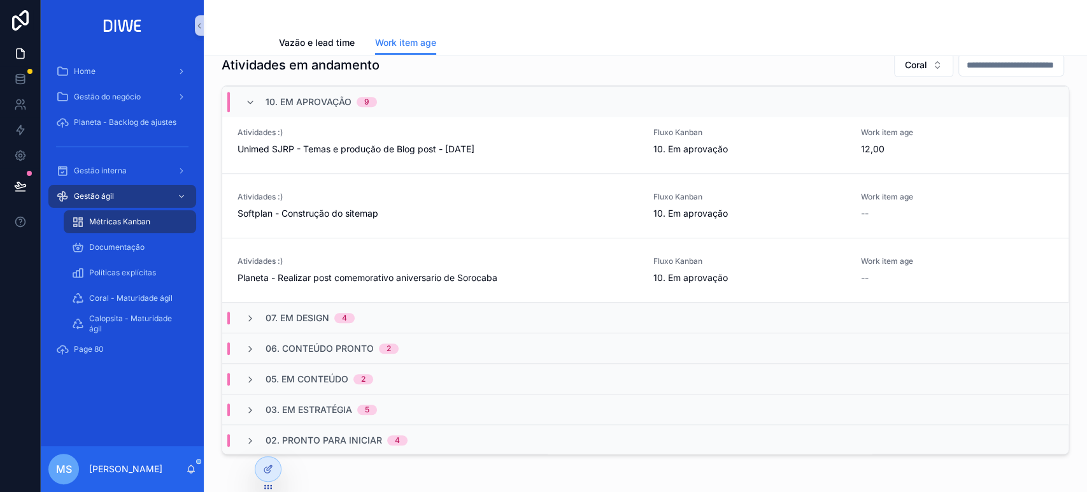
click at [468, 313] on div "07. Em design 4" at bounding box center [645, 317] width 846 height 31
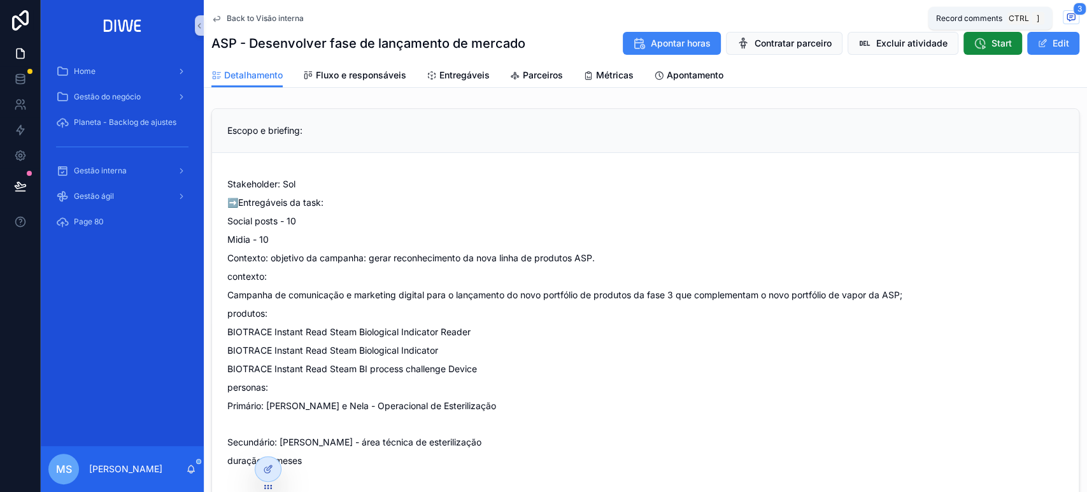
click at [1066, 17] on icon "scrollable content" at bounding box center [1071, 17] width 10 height 10
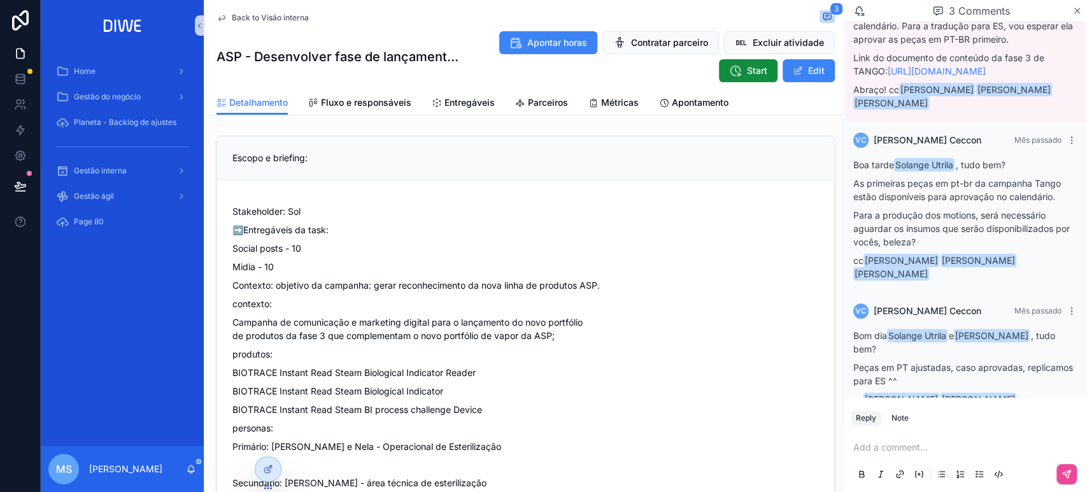
scroll to position [253, 0]
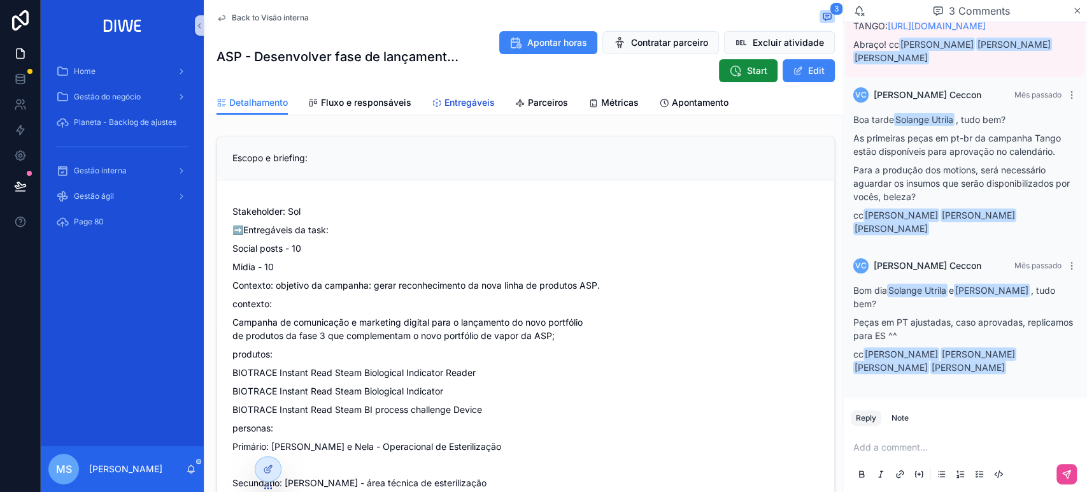
click at [468, 104] on span "Entregáveis" at bounding box center [469, 102] width 50 height 13
click at [241, 22] on span "Back to Visão interna" at bounding box center [270, 18] width 77 height 10
